Goal: Task Accomplishment & Management: Use online tool/utility

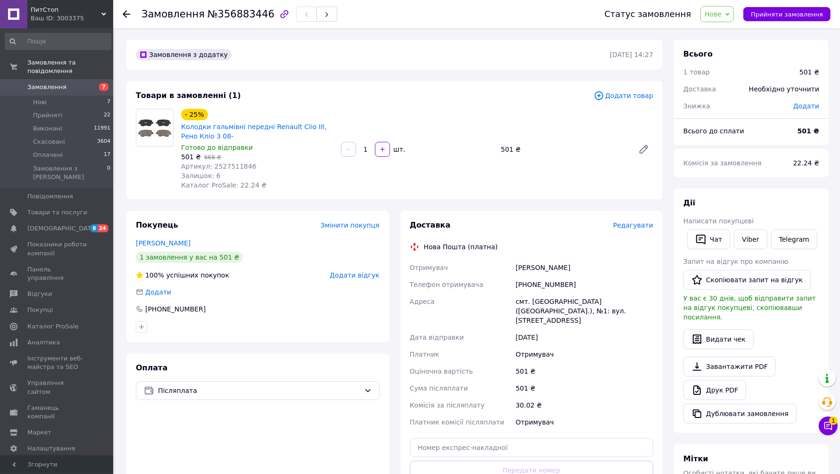
click at [225, 167] on span "Артикул: 2527511846" at bounding box center [218, 167] width 75 height 8
click at [541, 305] on div "смт. [GEOGRAPHIC_DATA] ([GEOGRAPHIC_DATA].), №1: вул. [STREET_ADDRESS]" at bounding box center [583, 311] width 141 height 36
copy div "[GEOGRAPHIC_DATA]"
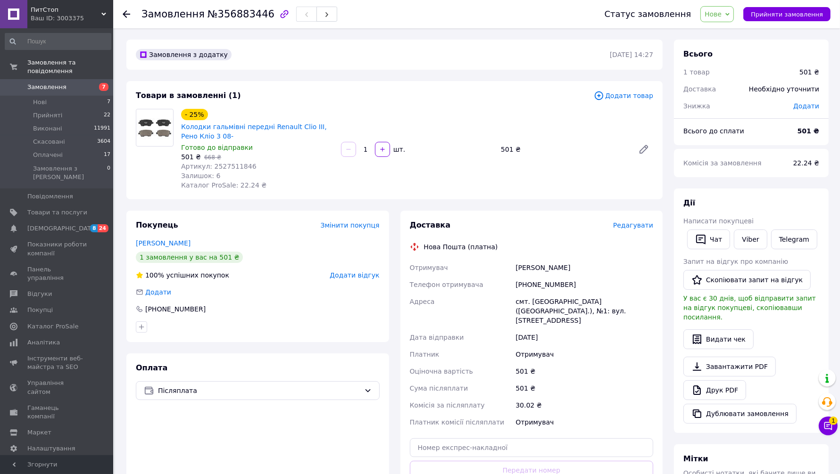
click at [540, 280] on div "[PHONE_NUMBER]" at bounding box center [583, 284] width 141 height 17
copy div "380990746239"
click at [521, 269] on div "[PERSON_NAME]" at bounding box center [583, 267] width 141 height 17
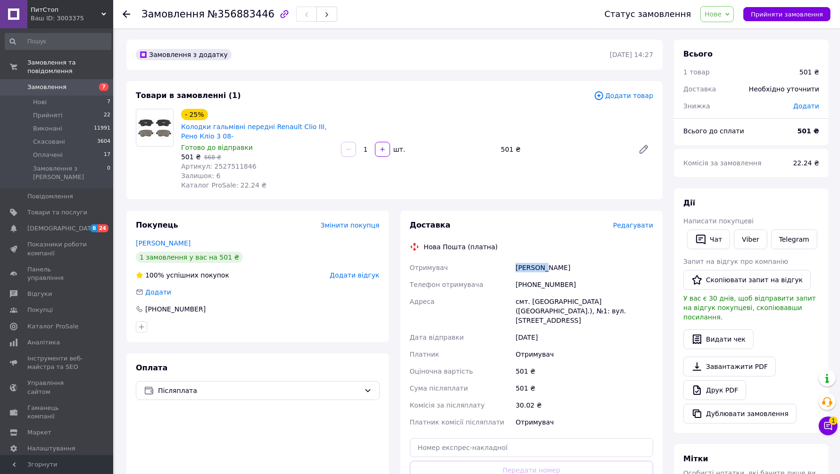
copy div "Рябозад"
click at [554, 265] on div "[PERSON_NAME]" at bounding box center [583, 267] width 141 height 17
copy div "[PERSON_NAME]"
click at [536, 303] on div "смт. [GEOGRAPHIC_DATA] ([GEOGRAPHIC_DATA].), №1: вул. [STREET_ADDRESS]" at bounding box center [583, 311] width 141 height 36
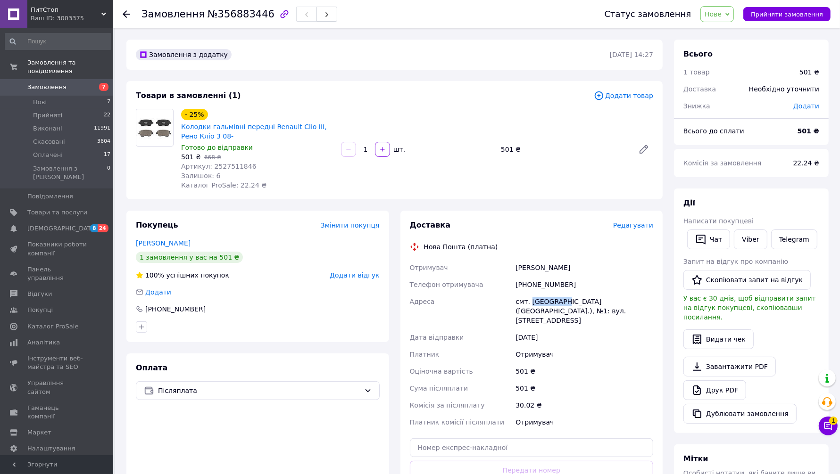
click at [536, 303] on div "смт. [GEOGRAPHIC_DATA] ([GEOGRAPHIC_DATA].), №1: вул. [STREET_ADDRESS]" at bounding box center [583, 311] width 141 height 36
copy div "[GEOGRAPHIC_DATA]"
click at [553, 283] on div "[PHONE_NUMBER]" at bounding box center [583, 284] width 141 height 17
copy div "380990746239"
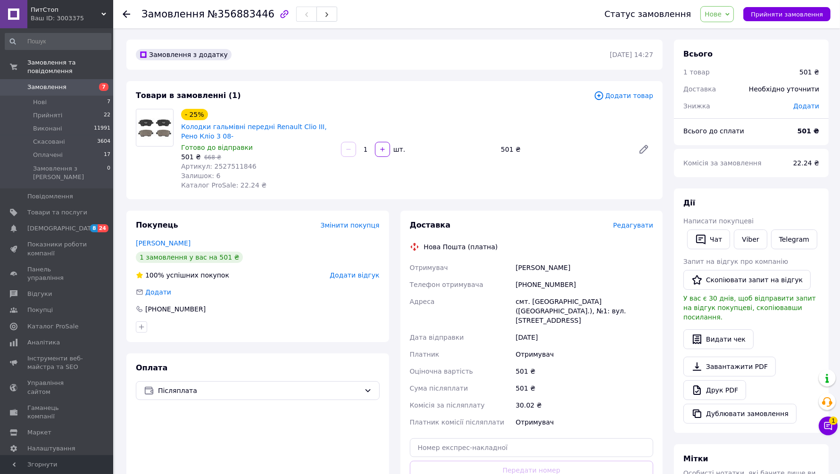
click at [537, 414] on div "Отримувач" at bounding box center [583, 422] width 141 height 17
click at [541, 301] on div "смт. [GEOGRAPHIC_DATA] ([GEOGRAPHIC_DATA].), №1: вул. [STREET_ADDRESS]" at bounding box center [583, 311] width 141 height 36
copy div "[GEOGRAPHIC_DATA]"
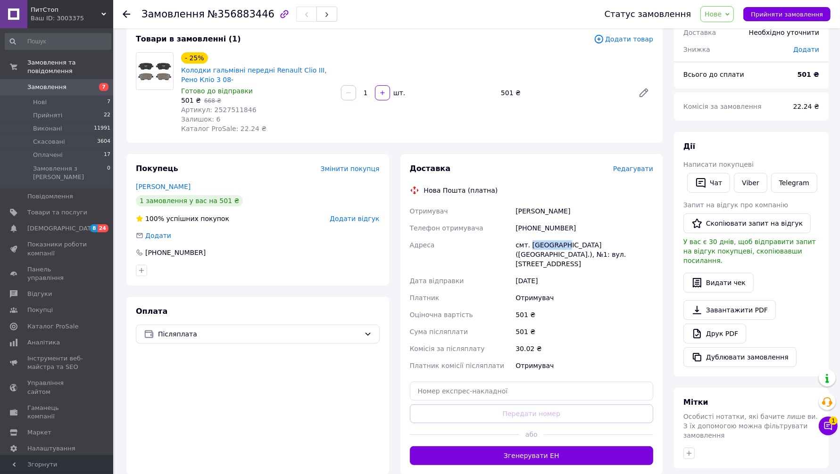
scroll to position [118, 0]
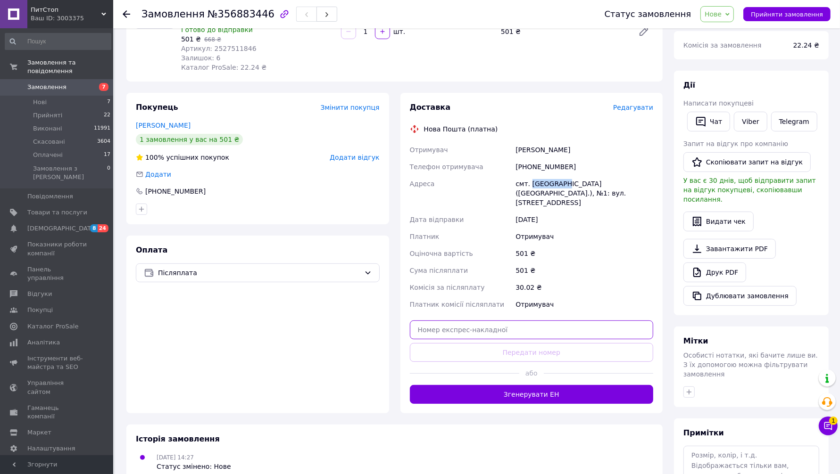
click at [521, 322] on input "text" at bounding box center [532, 330] width 244 height 19
paste input "20451225216938"
type input "20451225216938"
click at [522, 343] on button "Передати номер" at bounding box center [532, 352] width 244 height 19
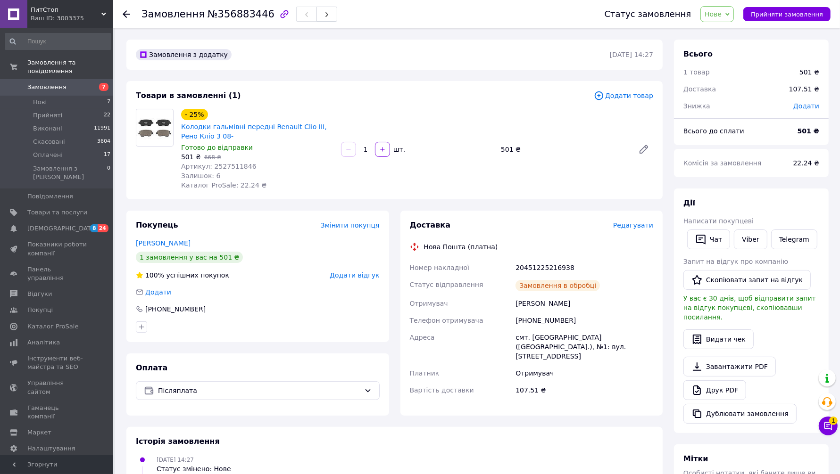
click at [792, 12] on span "Прийняти замовлення" at bounding box center [787, 14] width 72 height 7
